Goal: Information Seeking & Learning: Learn about a topic

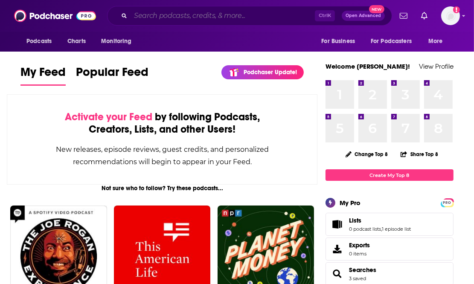
click at [300, 14] on input "Search podcasts, credits, & more..." at bounding box center [222, 16] width 184 height 14
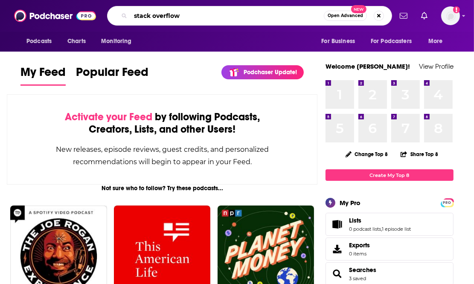
type input "stack overflow"
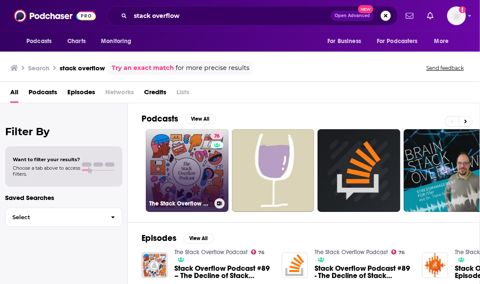
click at [188, 176] on link "76 The Stack Overflow Podcast" at bounding box center [187, 170] width 83 height 83
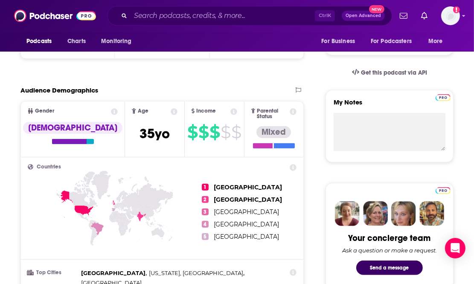
scroll to position [299, 0]
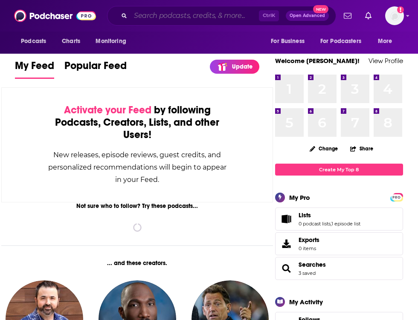
click at [185, 14] on input "Search podcasts, credits, & more..." at bounding box center [194, 16] width 128 height 14
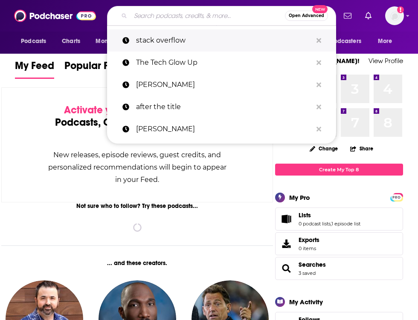
click at [181, 41] on p "stack overflow" at bounding box center [224, 40] width 176 height 22
type input "stack overflow"
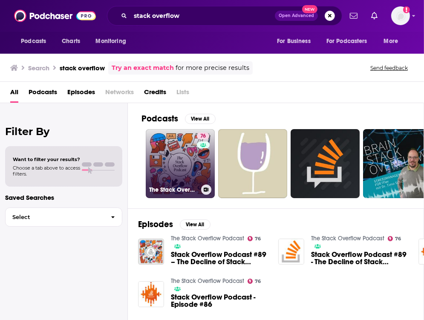
click at [176, 170] on link "76 The Stack Overflow Podcast" at bounding box center [180, 163] width 69 height 69
